Goal: Information Seeking & Learning: Find specific page/section

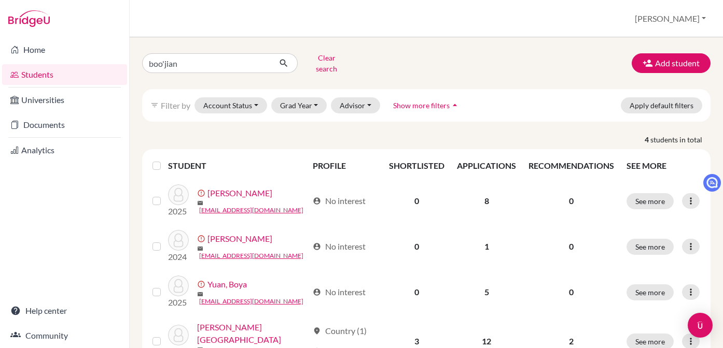
type input "boojian"
click button "submit" at bounding box center [283, 63] width 27 height 20
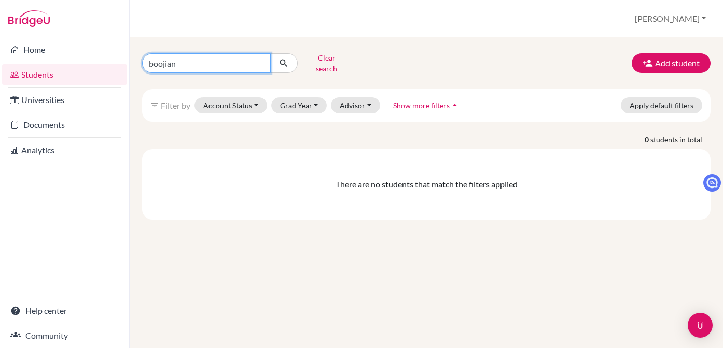
click at [158, 59] on input "boojian" at bounding box center [206, 63] width 129 height 20
type input "bojian"
click button "submit" at bounding box center [283, 63] width 27 height 20
click at [257, 60] on input "bojian" at bounding box center [206, 63] width 129 height 20
type input "bojian"
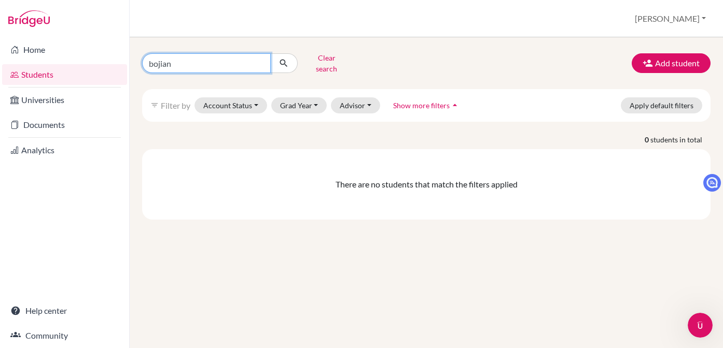
click button "submit" at bounding box center [283, 63] width 27 height 20
click at [263, 60] on input "bojian" at bounding box center [206, 63] width 129 height 20
click at [261, 63] on input "bojian" at bounding box center [206, 63] width 129 height 20
click at [260, 60] on input "bojian" at bounding box center [206, 63] width 129 height 20
click at [260, 63] on input "bojian" at bounding box center [206, 63] width 129 height 20
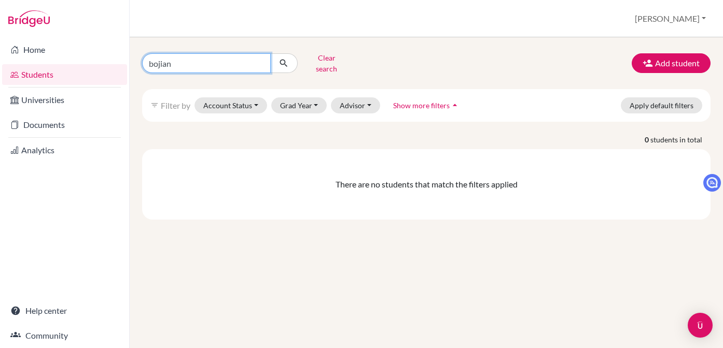
click at [260, 61] on input "bojian" at bounding box center [206, 63] width 129 height 20
click at [323, 44] on div "Clear search Add student filter_list Filter by Account Status Active accounts A…" at bounding box center [426, 192] width 593 height 311
click at [290, 59] on button "submit" at bounding box center [283, 63] width 27 height 20
click at [280, 58] on icon "submit" at bounding box center [283, 63] width 10 height 10
click at [282, 60] on icon "submit" at bounding box center [283, 63] width 10 height 10
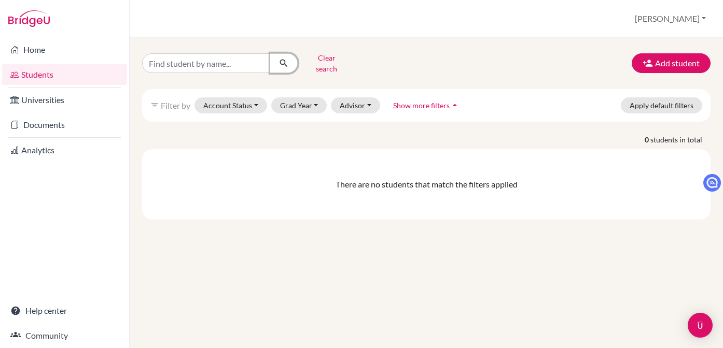
click at [282, 60] on icon "submit" at bounding box center [283, 63] width 10 height 10
click at [193, 55] on input "Find student by name..." at bounding box center [206, 63] width 129 height 20
type input "jiayi"
click at [275, 60] on button "submit" at bounding box center [283, 63] width 27 height 20
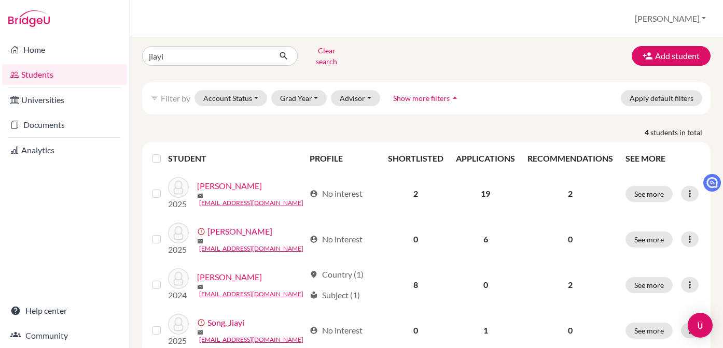
scroll to position [10, 0]
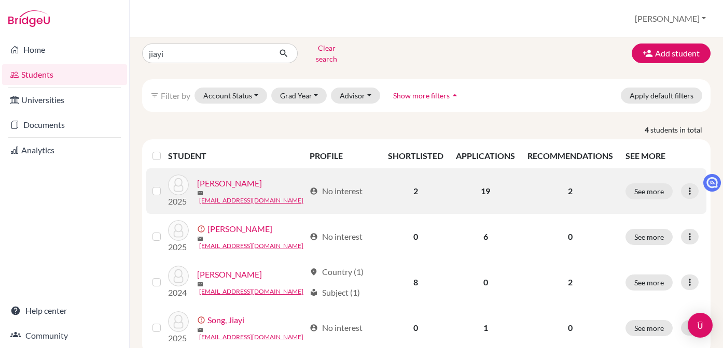
click at [224, 177] on link "Chen, Jiayi" at bounding box center [229, 183] width 65 height 12
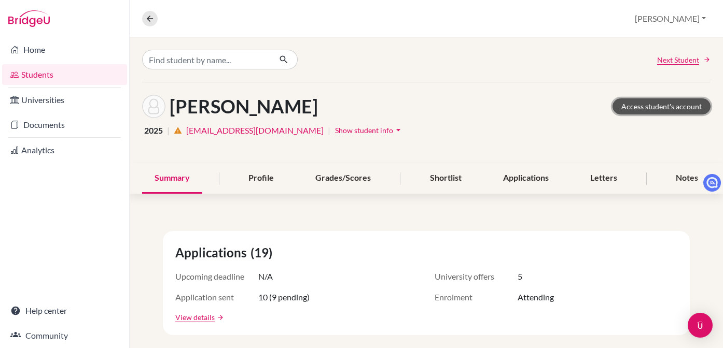
click at [626, 107] on link "Access student's account" at bounding box center [661, 106] width 98 height 16
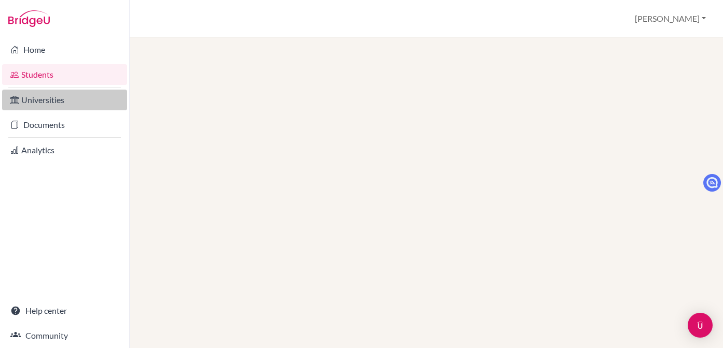
click at [86, 103] on link "Universities" at bounding box center [64, 100] width 125 height 21
